Goal: Task Accomplishment & Management: Use online tool/utility

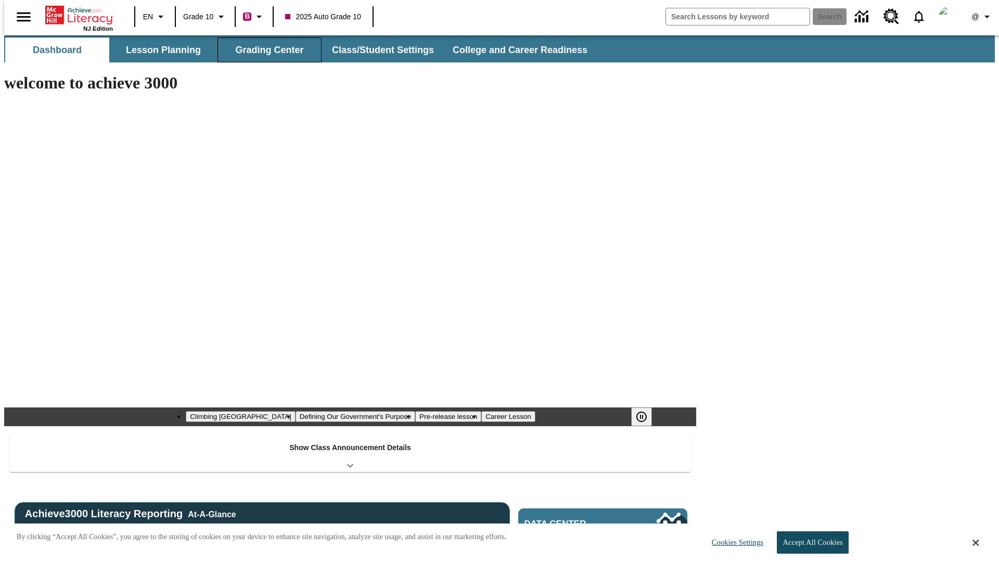
click at [265, 50] on button "Grading Center" at bounding box center [269, 49] width 104 height 25
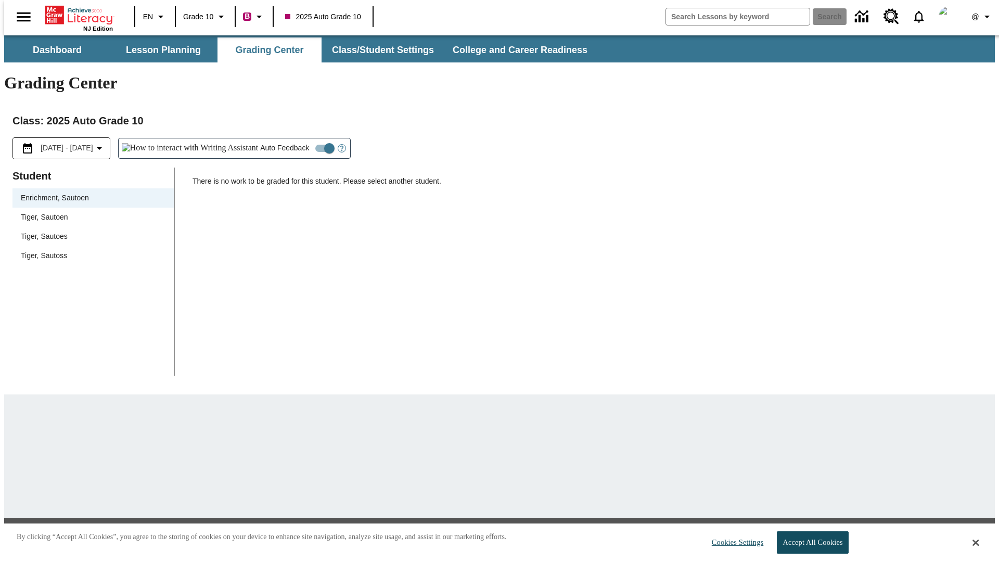
click at [89, 212] on span "Tiger, Sautoen" at bounding box center [93, 217] width 145 height 11
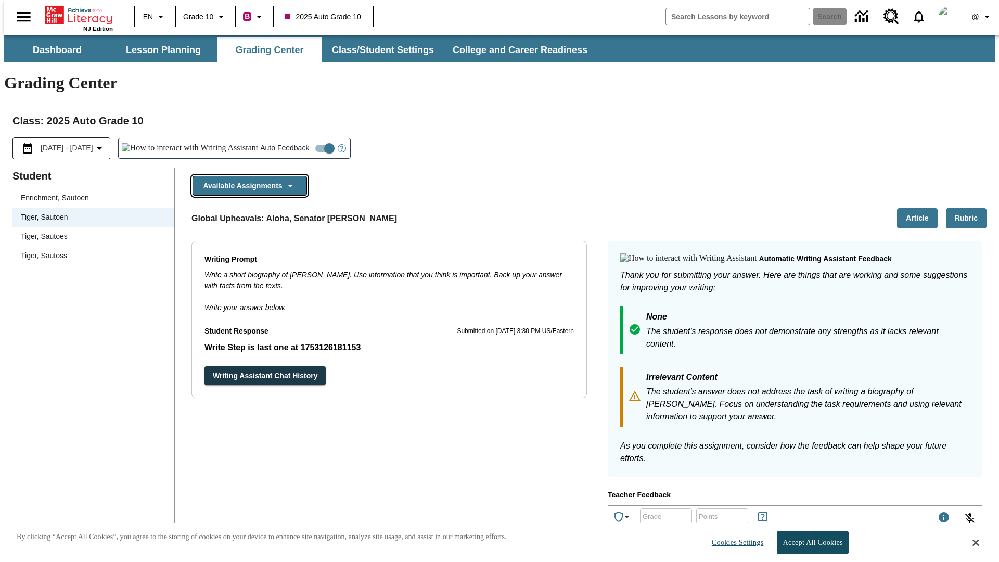
click at [247, 176] on button "Available Assignments" at bounding box center [250, 186] width 114 height 20
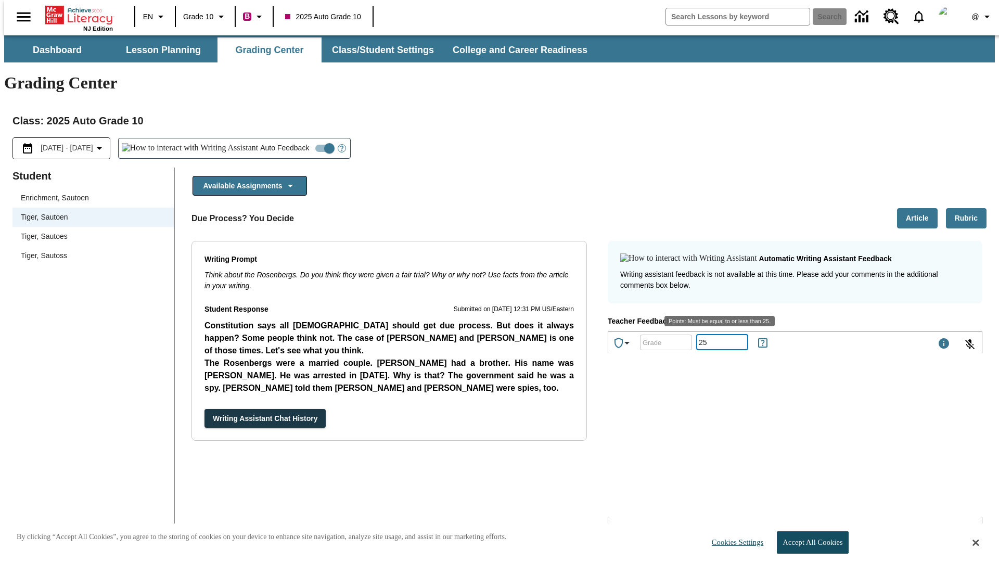
type input "25"
click at [629, 553] on button "Submit" at bounding box center [628, 562] width 41 height 19
